Goal: Information Seeking & Learning: Learn about a topic

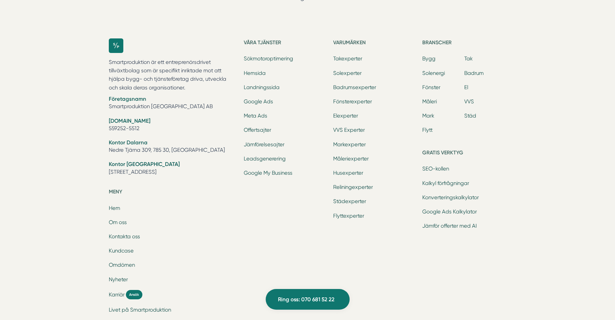
scroll to position [2050, 0]
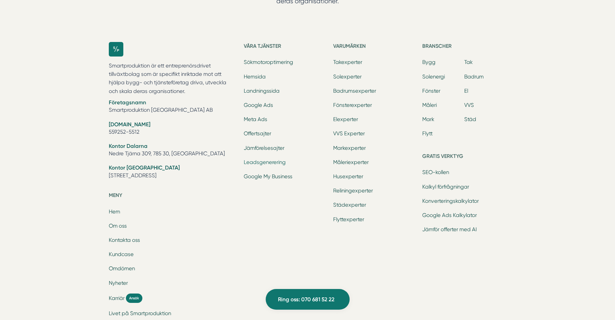
click at [277, 159] on link "Leadsgenerering" at bounding box center [265, 162] width 42 height 6
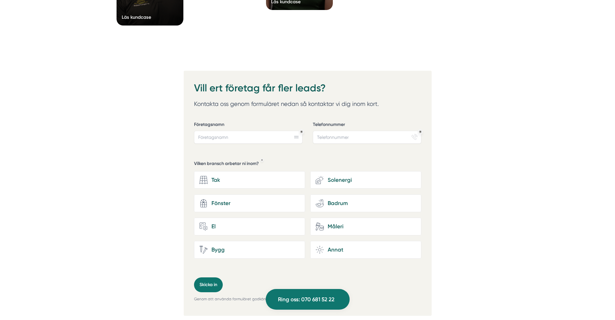
scroll to position [2387, 0]
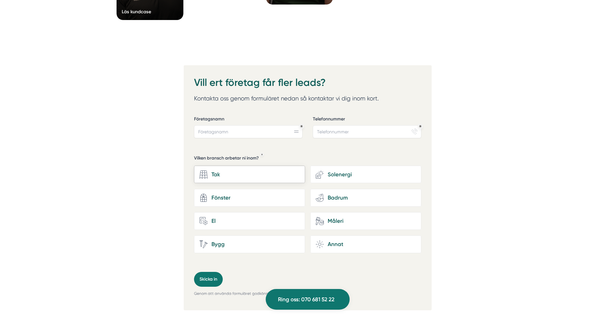
click at [282, 170] on div "Tak" at bounding box center [253, 174] width 92 height 9
click at [0, 0] on input "Tak" at bounding box center [0, 0] width 0 height 0
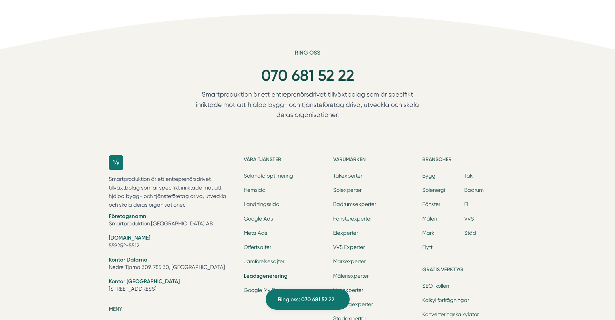
scroll to position [2742, 0]
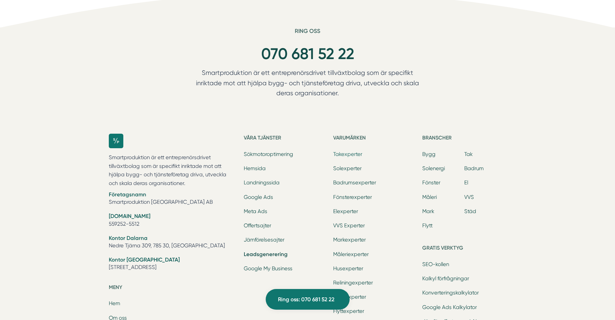
click at [357, 151] on link "Takexperter" at bounding box center [347, 154] width 29 height 6
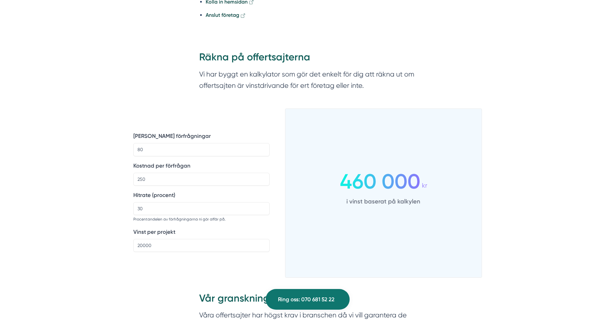
scroll to position [452, 0]
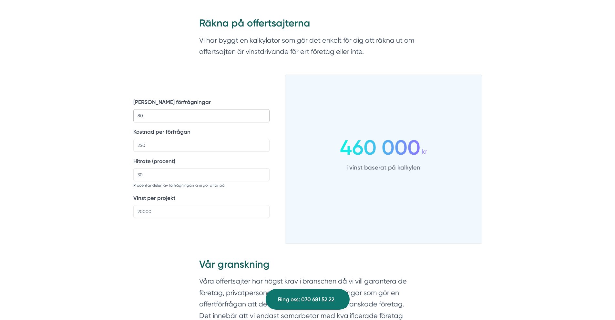
click at [197, 112] on input "80" at bounding box center [201, 115] width 136 height 13
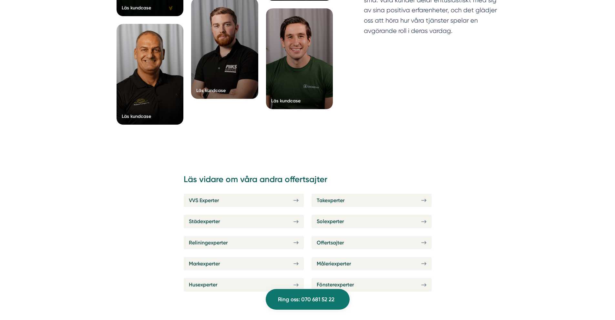
scroll to position [1065, 0]
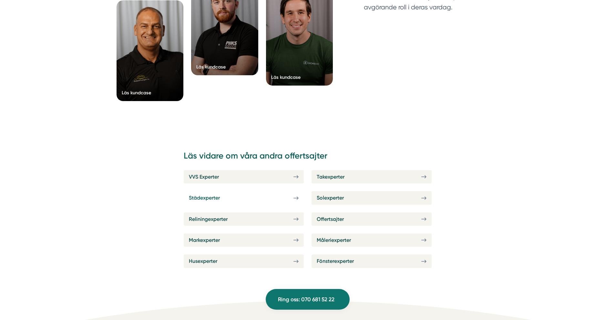
type input "79"
click at [276, 197] on link "Städexperter" at bounding box center [244, 197] width 120 height 13
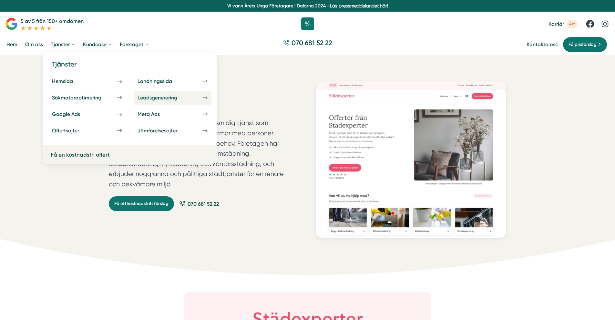
click at [162, 97] on div "Leadsgenerering" at bounding box center [164, 98] width 55 height 6
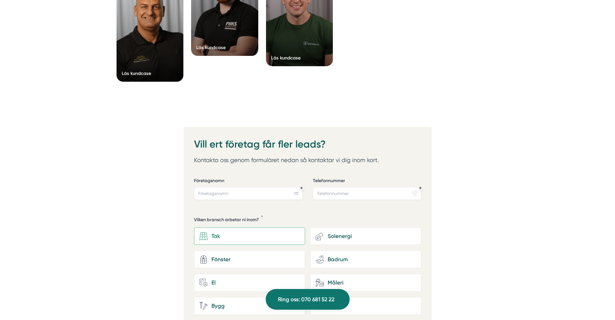
scroll to position [2323, 0]
